Goal: Task Accomplishment & Management: Manage account settings

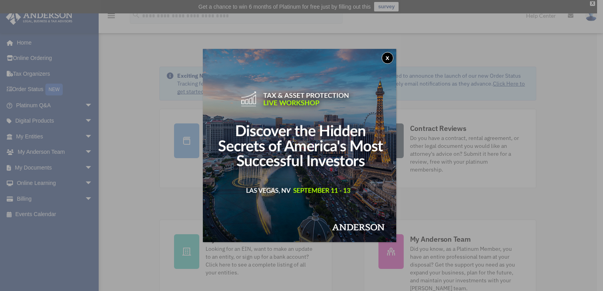
click at [389, 59] on button "x" at bounding box center [388, 58] width 12 height 12
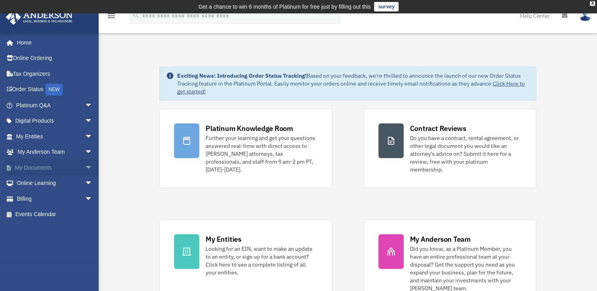
click at [74, 165] on link "My Documents arrow_drop_down" at bounding box center [55, 168] width 99 height 16
click at [85, 167] on span "arrow_drop_down" at bounding box center [93, 168] width 16 height 16
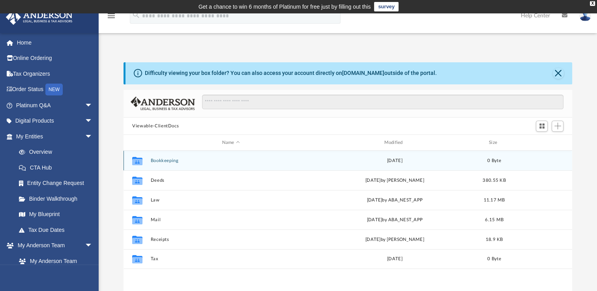
scroll to position [173, 442]
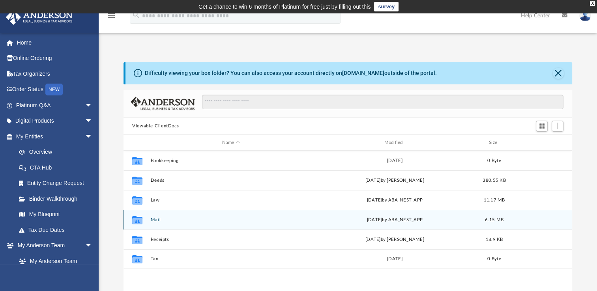
click at [139, 219] on icon "grid" at bounding box center [137, 221] width 10 height 6
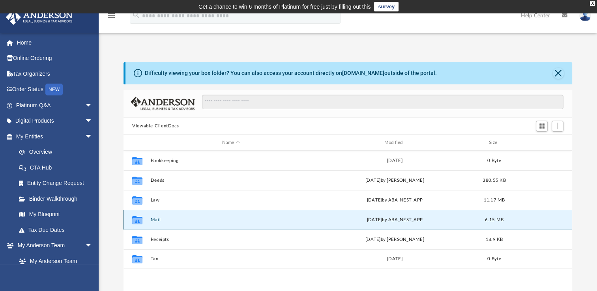
click at [154, 220] on button "Mail" at bounding box center [231, 220] width 161 height 5
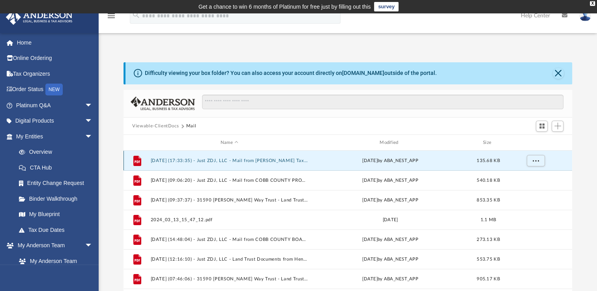
click at [235, 159] on button "2024.08.12 (17:33:35) - Just ZDJ, LLC - Mail from CARLA JACKSON Tax Commissione…" at bounding box center [230, 160] width 158 height 5
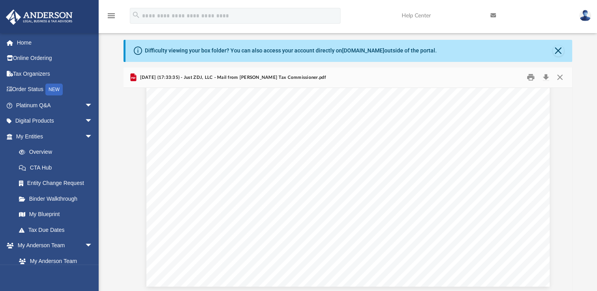
scroll to position [329, 0]
click at [563, 78] on button "Close" at bounding box center [560, 77] width 14 height 12
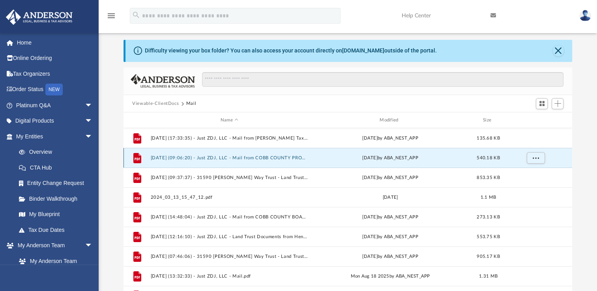
click at [289, 159] on button "2024.08.27 (09:06:20) - Just ZDJ, LLC - Mail from COBB COUNTY PROPERTY TAX BILL…" at bounding box center [230, 158] width 158 height 5
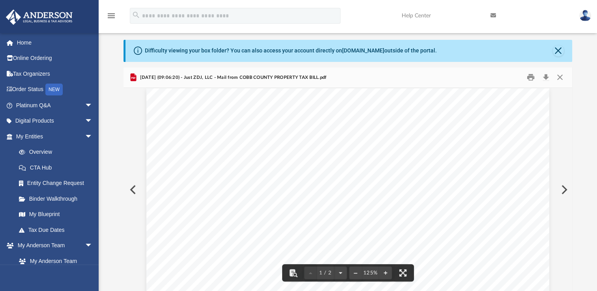
scroll to position [0, 0]
click at [532, 78] on button "Print" at bounding box center [531, 77] width 16 height 12
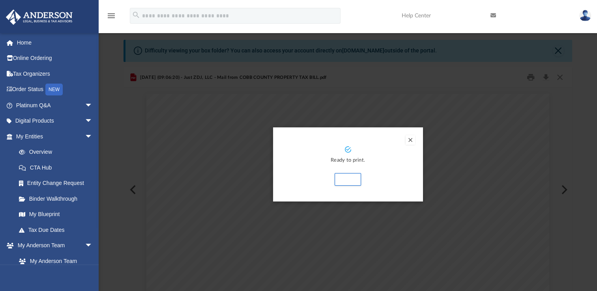
click at [408, 139] on button "Preview" at bounding box center [410, 139] width 9 height 9
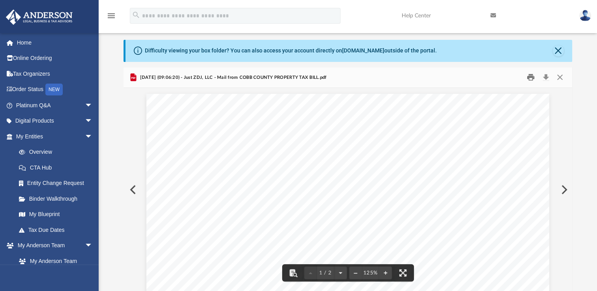
click at [531, 79] on button "Print" at bounding box center [531, 77] width 16 height 12
click at [558, 77] on button "Close" at bounding box center [560, 77] width 14 height 12
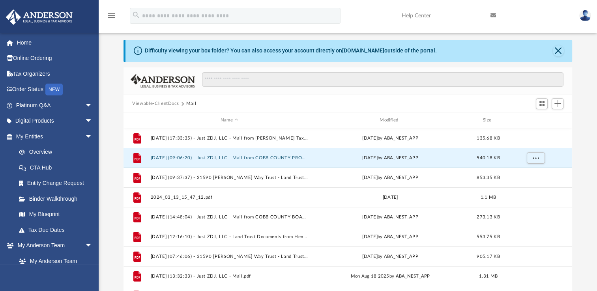
click at [587, 17] on img at bounding box center [586, 15] width 12 height 11
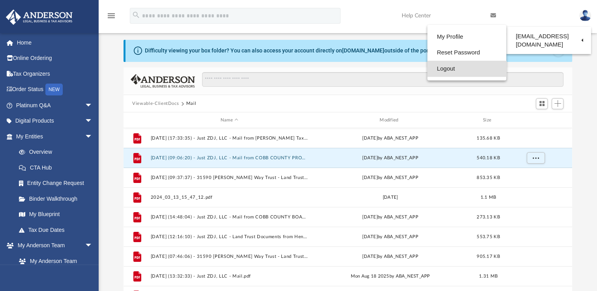
click at [452, 70] on link "Logout" at bounding box center [467, 69] width 79 height 16
